Goal: Find specific page/section: Find specific page/section

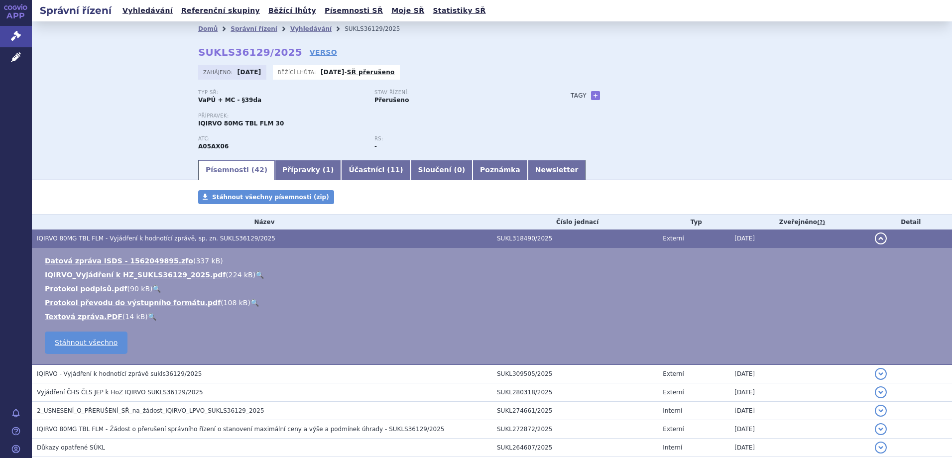
click at [45, 36] on span "Správní řízení" at bounding box center [65, 36] width 67 height 21
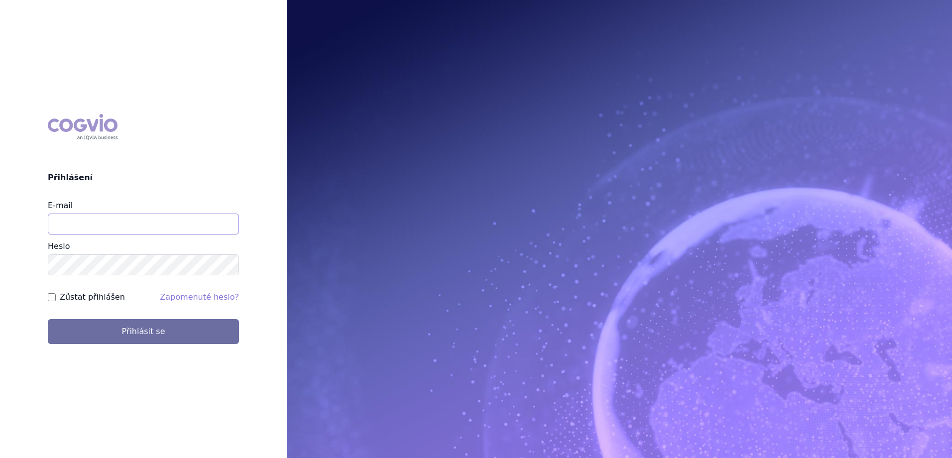
click at [136, 234] on input "E-mail" at bounding box center [143, 224] width 191 height 21
type input "[EMAIL_ADDRESS][PERSON_NAME][PERSON_NAME][DOMAIN_NAME]"
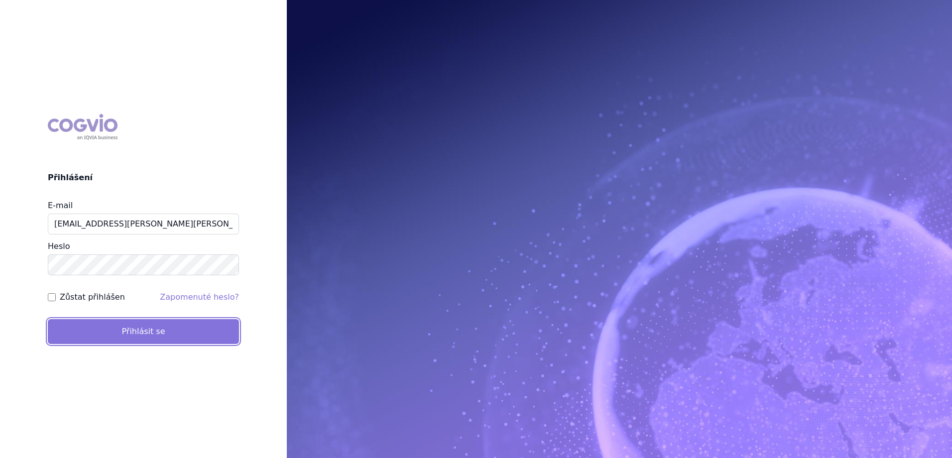
click at [132, 328] on button "Přihlásit se" at bounding box center [143, 331] width 191 height 25
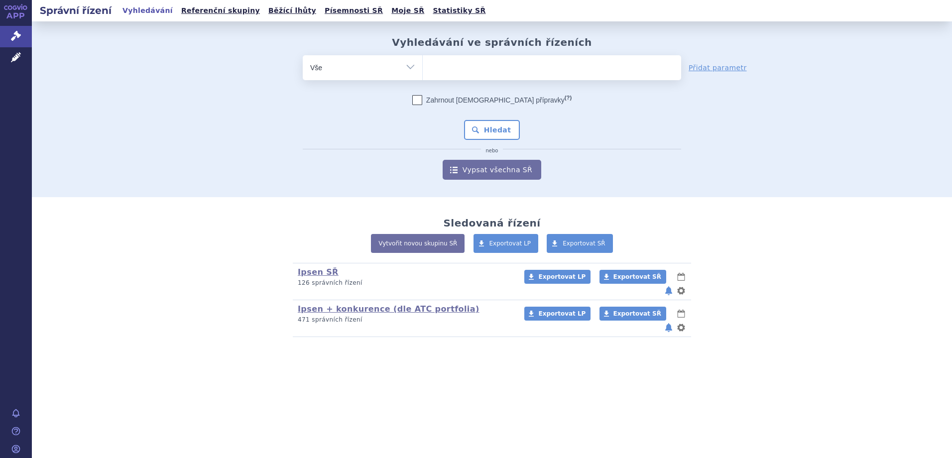
click at [509, 90] on form "odstranit Vše Spisová značka Typ SŘ (?) Hledat" at bounding box center [492, 117] width 379 height 125
click at [489, 66] on ul at bounding box center [552, 65] width 259 height 21
click at [423, 66] on select at bounding box center [422, 67] width 0 height 25
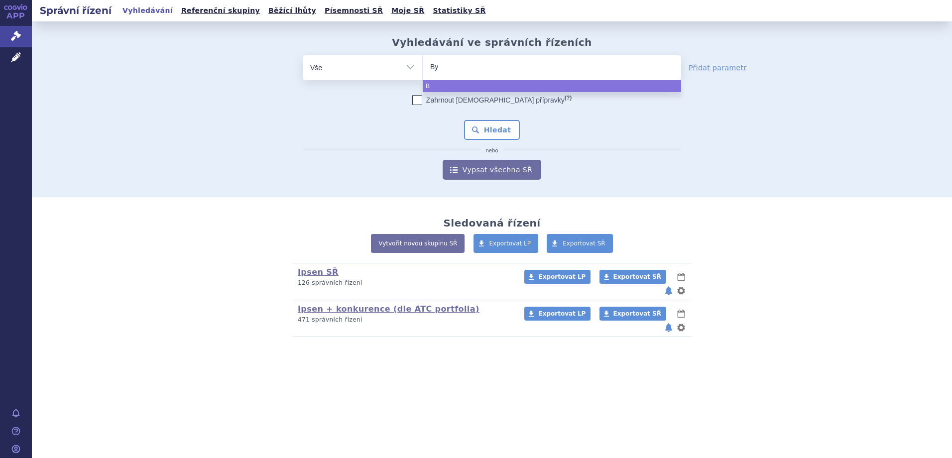
type input "Byl"
type input "Bylva"
type input "Bylvay"
select select "Bylvay"
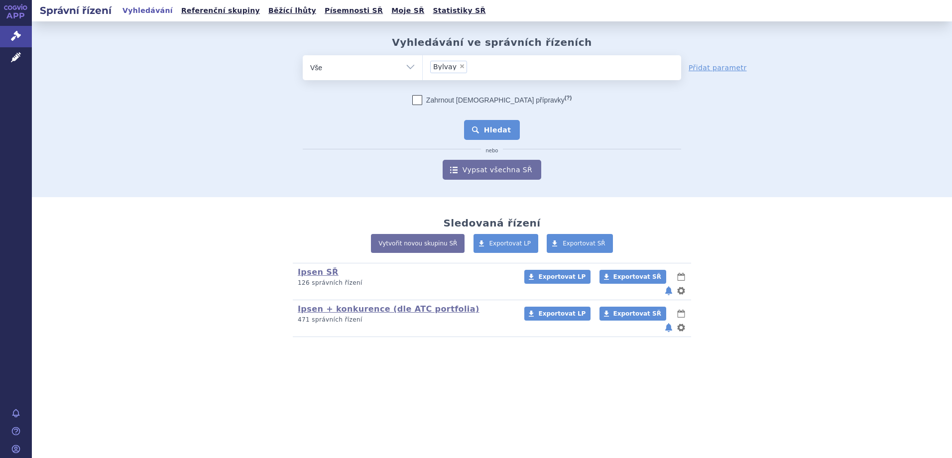
click at [489, 134] on button "Hledat" at bounding box center [492, 130] width 56 height 20
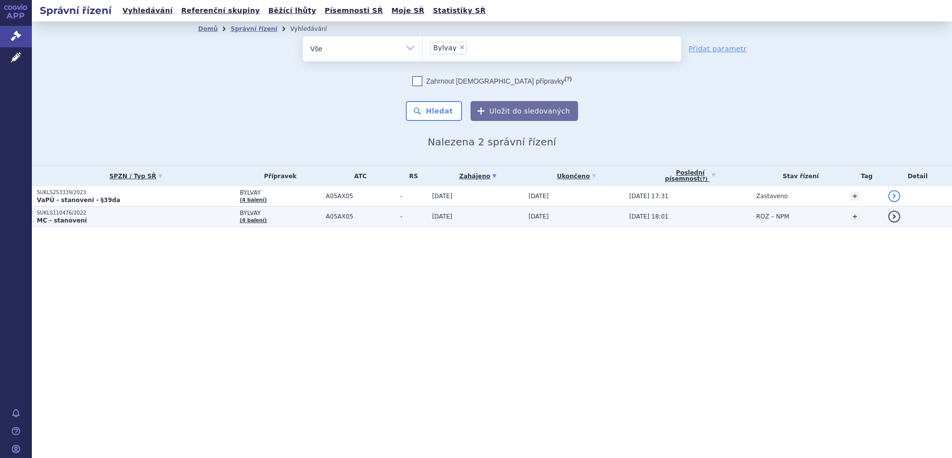
drag, startPoint x: 230, startPoint y: 283, endPoint x: 234, endPoint y: 215, distance: 68.9
click at [230, 283] on div "Správní řízení Vyhledávání Referenční skupiny Běžící lhůty Písemnosti SŘ Moje S…" at bounding box center [492, 229] width 921 height 458
